Goal: Task Accomplishment & Management: Manage account settings

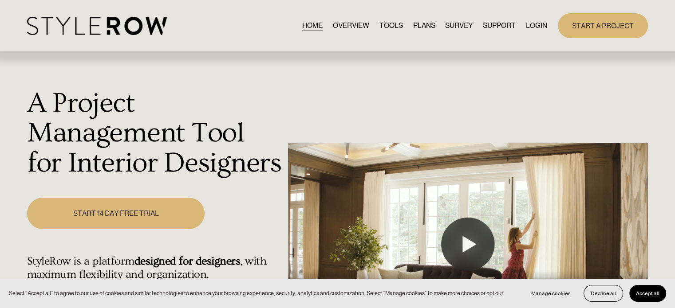
click at [540, 27] on link "LOGIN" at bounding box center [536, 26] width 21 height 12
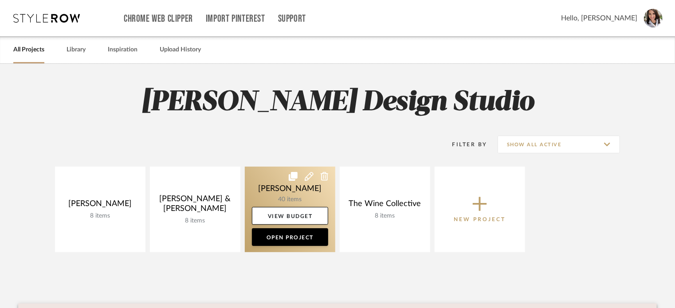
click at [272, 180] on link at bounding box center [290, 210] width 90 height 86
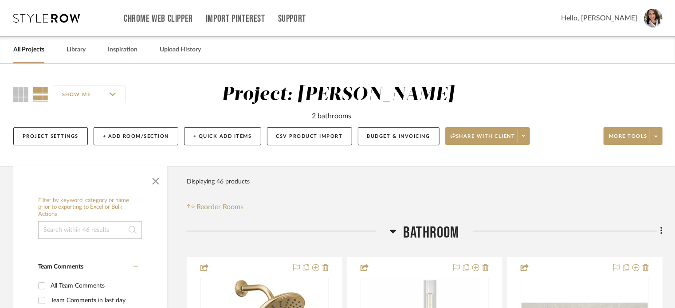
click at [398, 227] on h3 "Bathroom" at bounding box center [425, 233] width 70 height 19
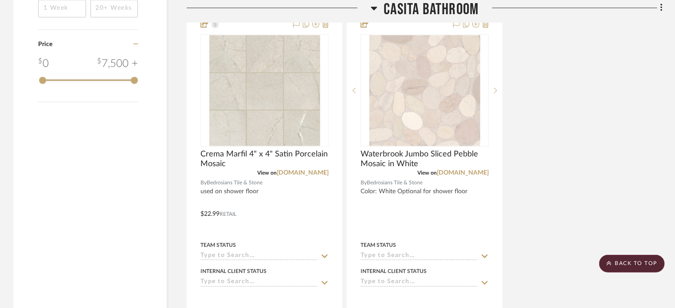
scroll to position [1242, 0]
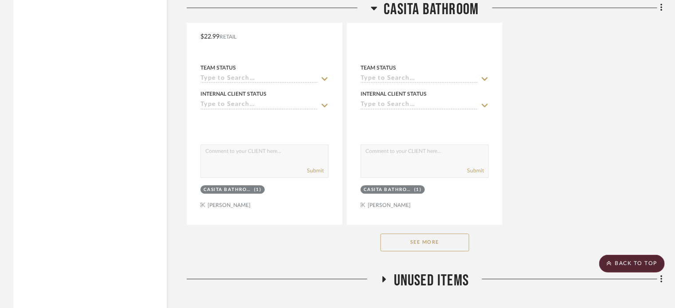
click at [426, 246] on button "See More" at bounding box center [425, 243] width 89 height 18
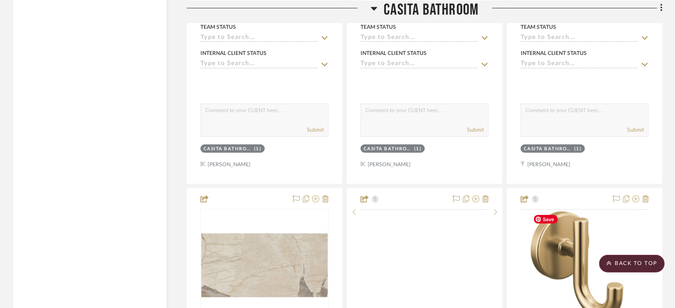
scroll to position [2128, 0]
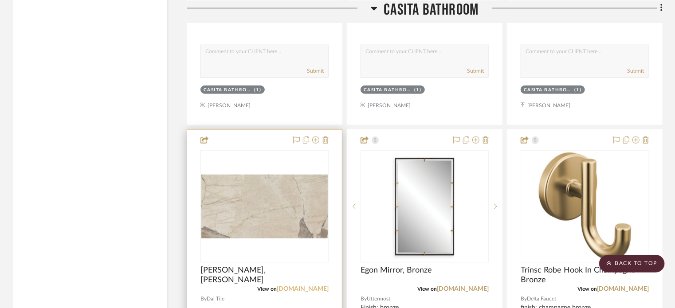
click at [294, 289] on link "[DOMAIN_NAME]" at bounding box center [303, 289] width 52 height 6
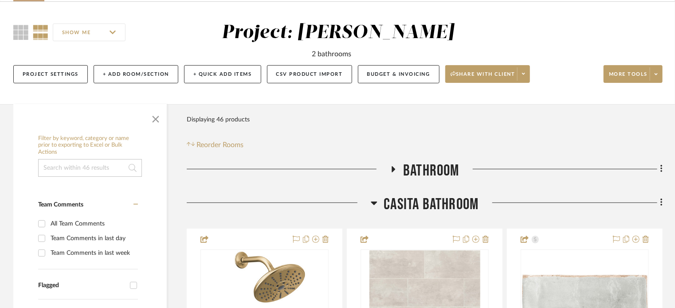
scroll to position [89, 0]
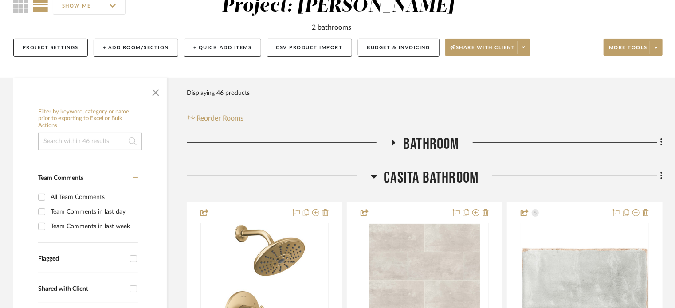
click at [392, 142] on icon at bounding box center [394, 143] width 4 height 6
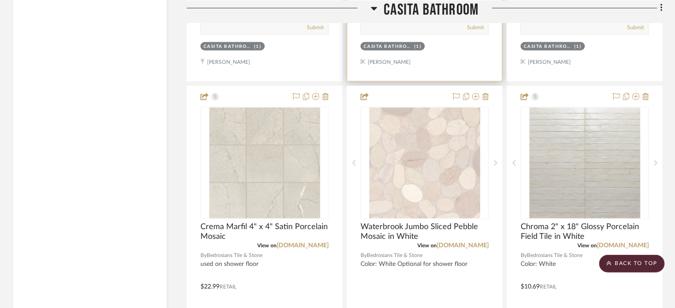
scroll to position [2262, 0]
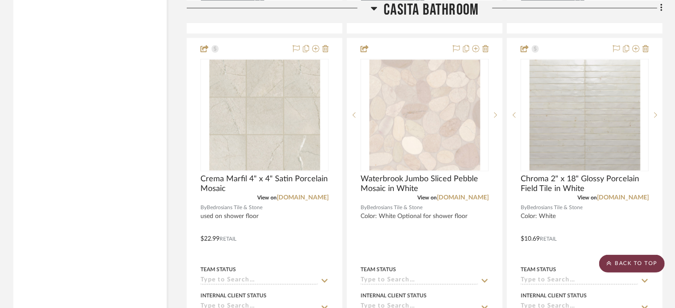
click at [627, 264] on scroll-to-top-button "BACK TO TOP" at bounding box center [632, 264] width 66 height 18
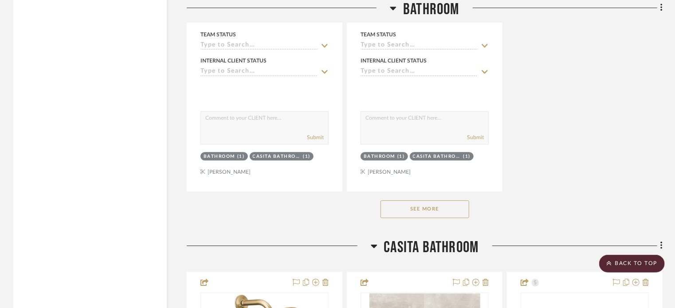
scroll to position [1242, 0]
click at [440, 210] on button "See More" at bounding box center [425, 209] width 89 height 18
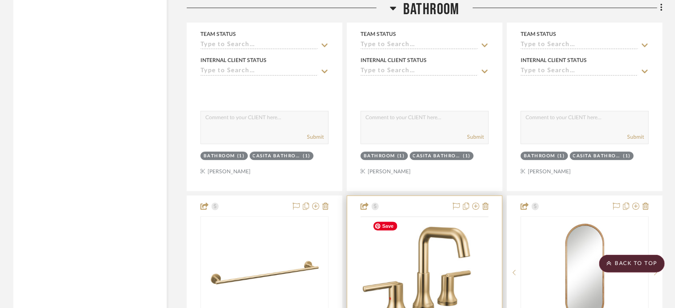
scroll to position [1463, 0]
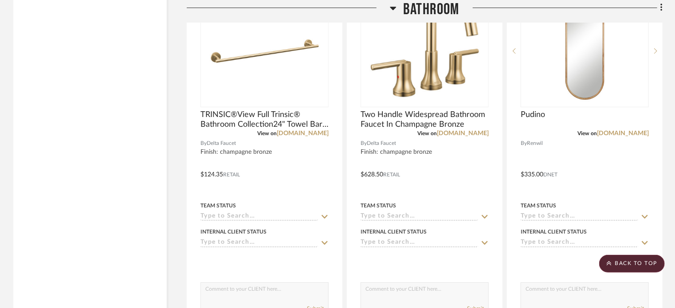
click at [392, 10] on icon at bounding box center [393, 8] width 7 height 11
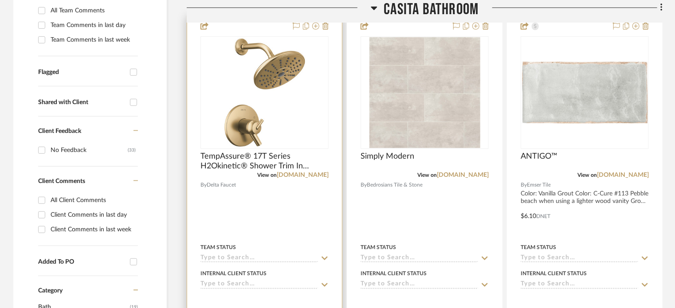
scroll to position [310, 0]
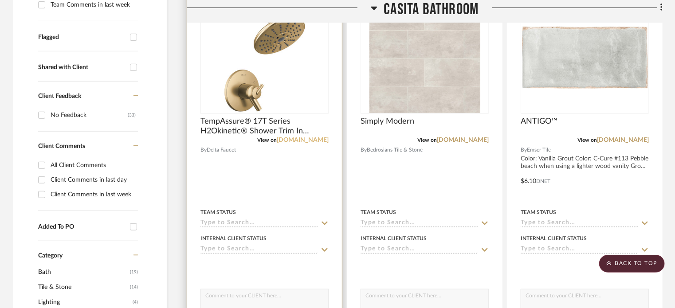
click at [301, 139] on link "[DOMAIN_NAME]" at bounding box center [303, 140] width 52 height 6
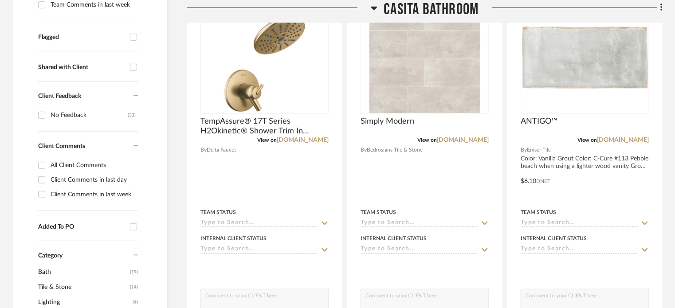
scroll to position [0, 0]
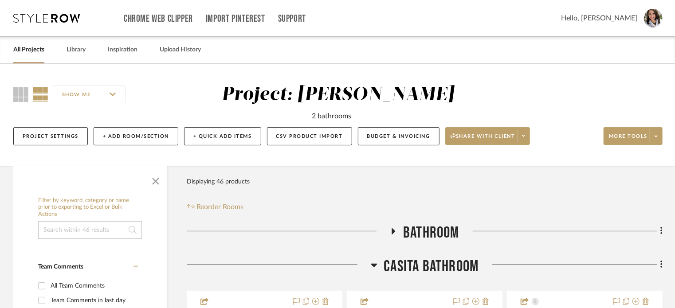
click at [628, 16] on span "Hello, [PERSON_NAME]" at bounding box center [599, 18] width 76 height 11
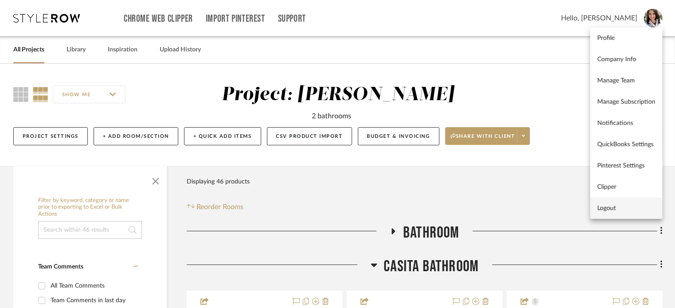
click at [607, 212] on button "Logout" at bounding box center [626, 208] width 72 height 21
